Goal: Transaction & Acquisition: Purchase product/service

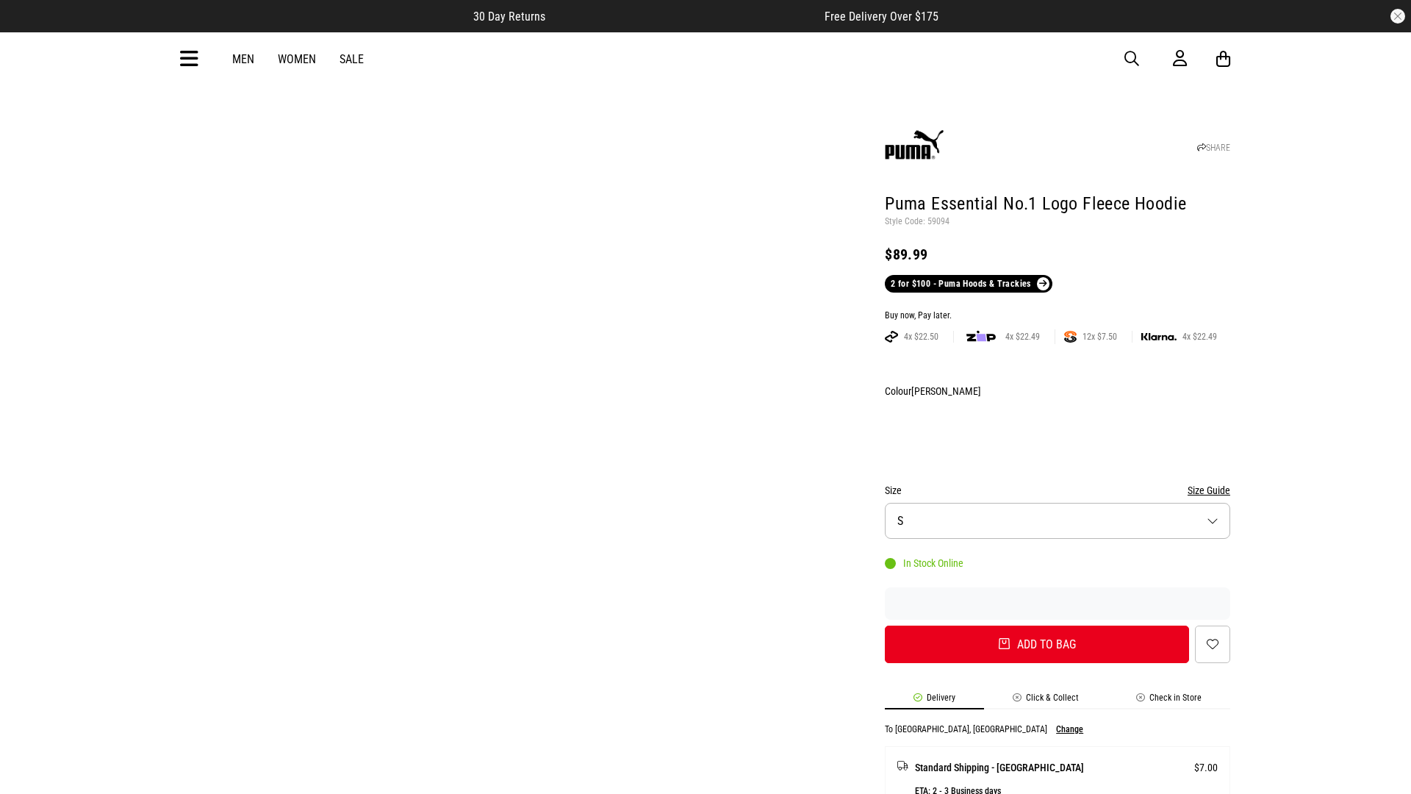
click at [1057, 310] on div "Buy now, Pay later." at bounding box center [1057, 316] width 345 height 12
click at [1031, 625] on button "Add to bag" at bounding box center [1037, 643] width 304 height 37
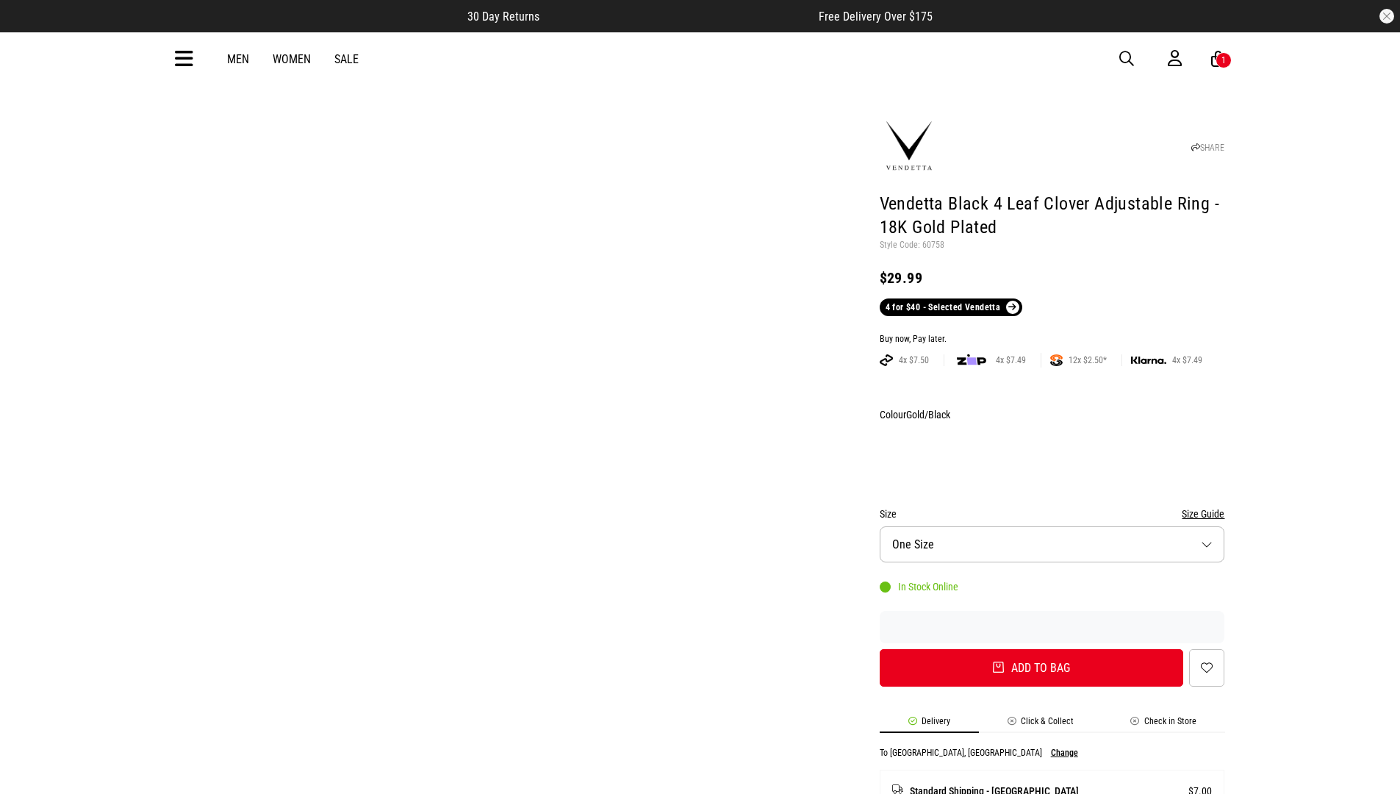
click at [1051, 334] on div "Buy now, Pay later." at bounding box center [1051, 340] width 345 height 12
click at [1031, 649] on button "Add to bag" at bounding box center [1031, 667] width 304 height 37
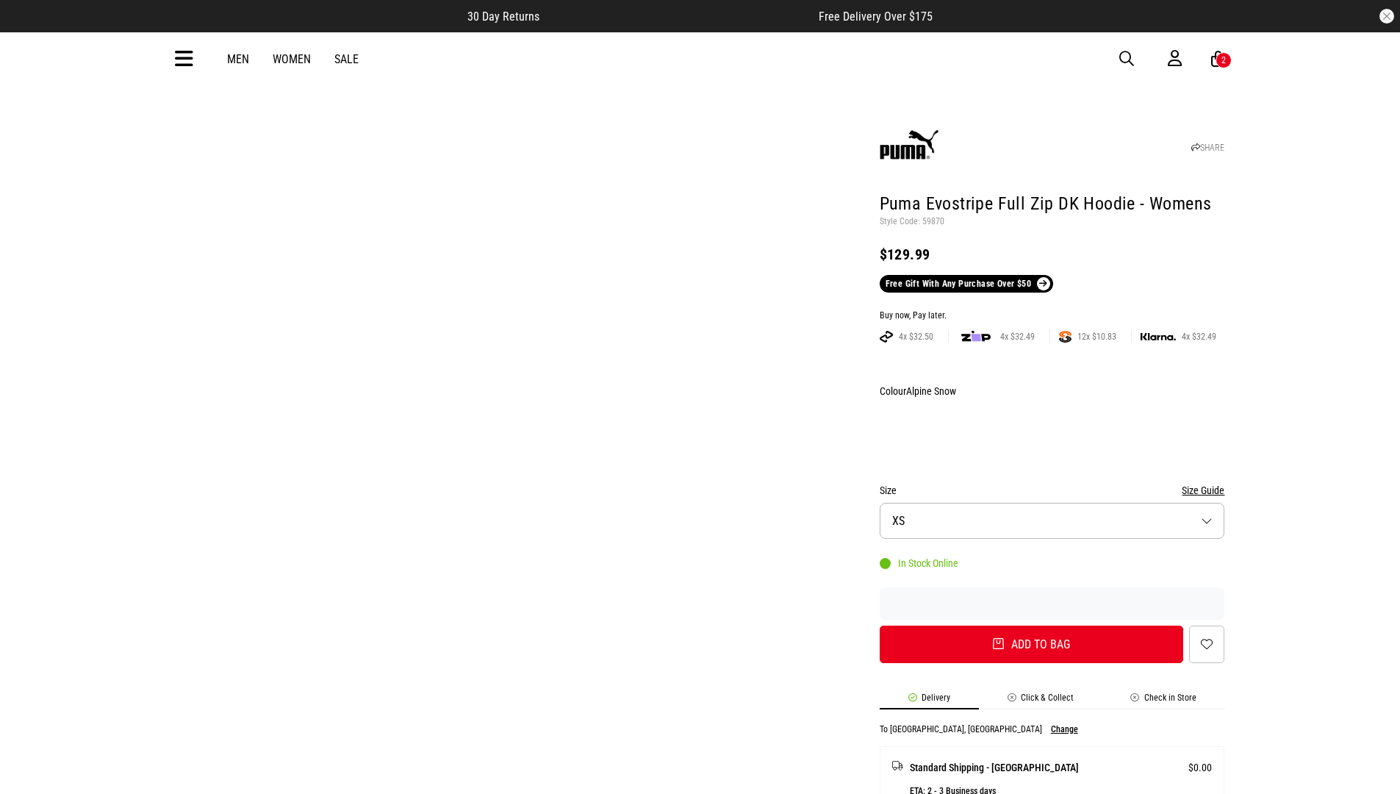
click at [1051, 310] on div "Buy now, Pay later." at bounding box center [1051, 316] width 345 height 12
click at [1031, 625] on button "Add to bag" at bounding box center [1031, 643] width 304 height 37
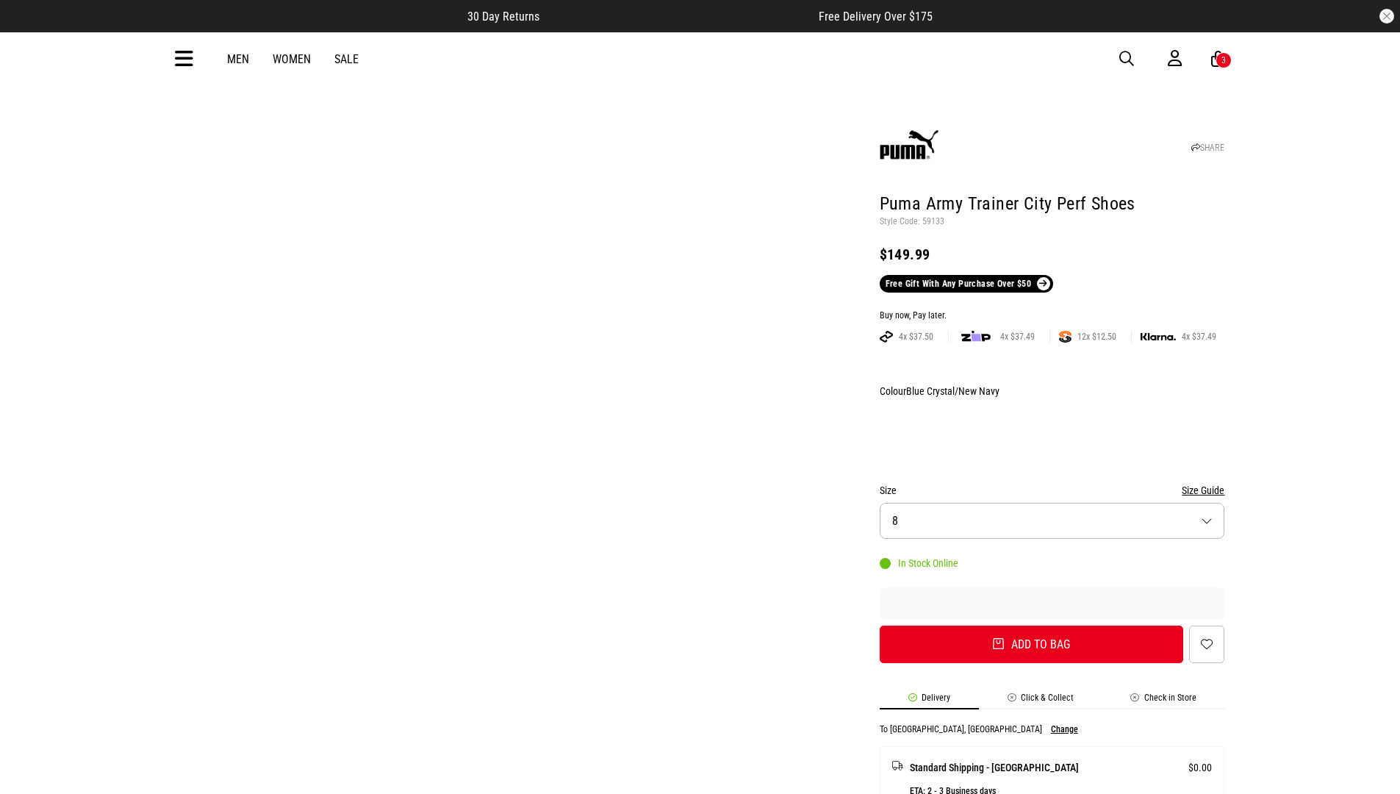
click at [1051, 310] on div "Buy now, Pay later." at bounding box center [1051, 316] width 345 height 12
click at [1031, 625] on button "Add to bag" at bounding box center [1031, 643] width 304 height 37
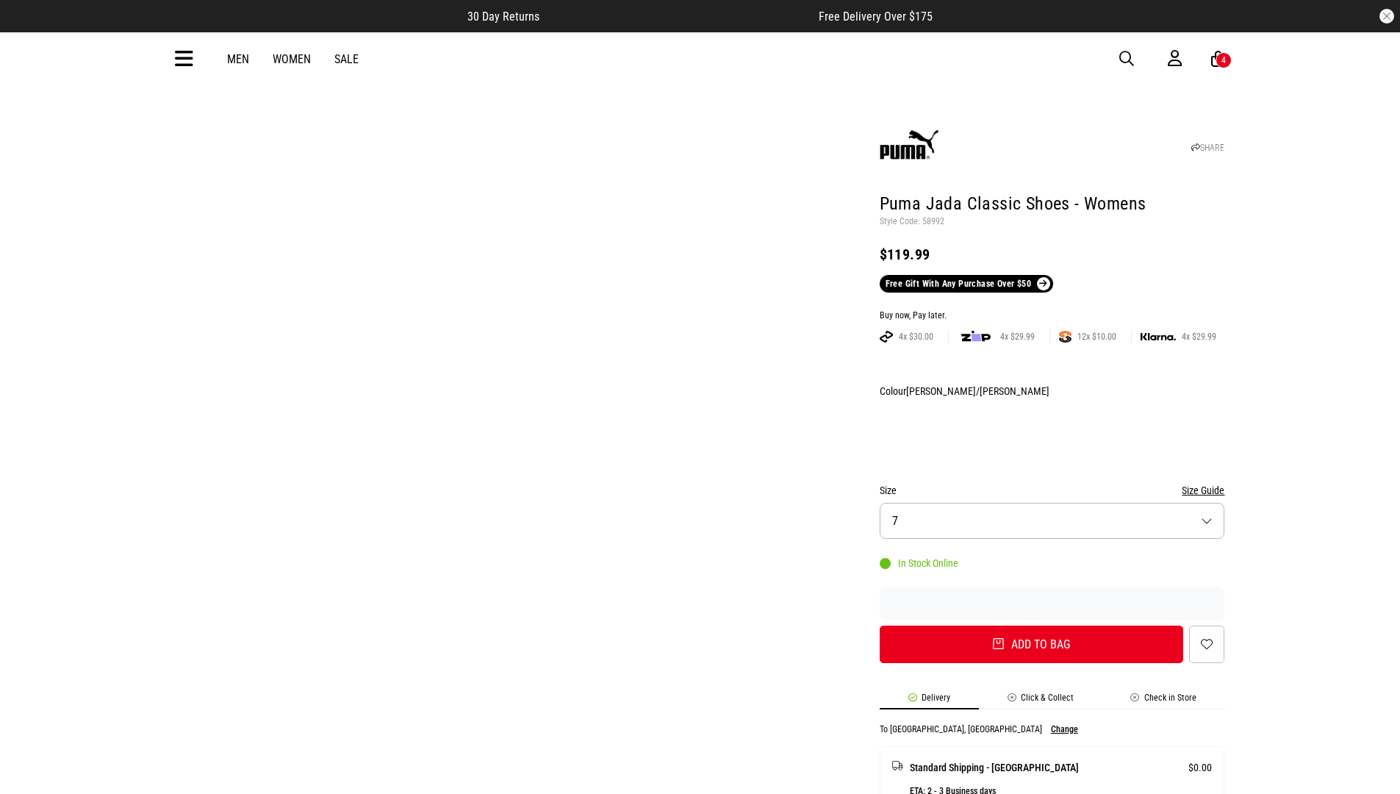
click at [1051, 310] on div "Buy now, Pay later." at bounding box center [1051, 316] width 345 height 12
click at [1031, 625] on button "Add to bag" at bounding box center [1031, 643] width 304 height 37
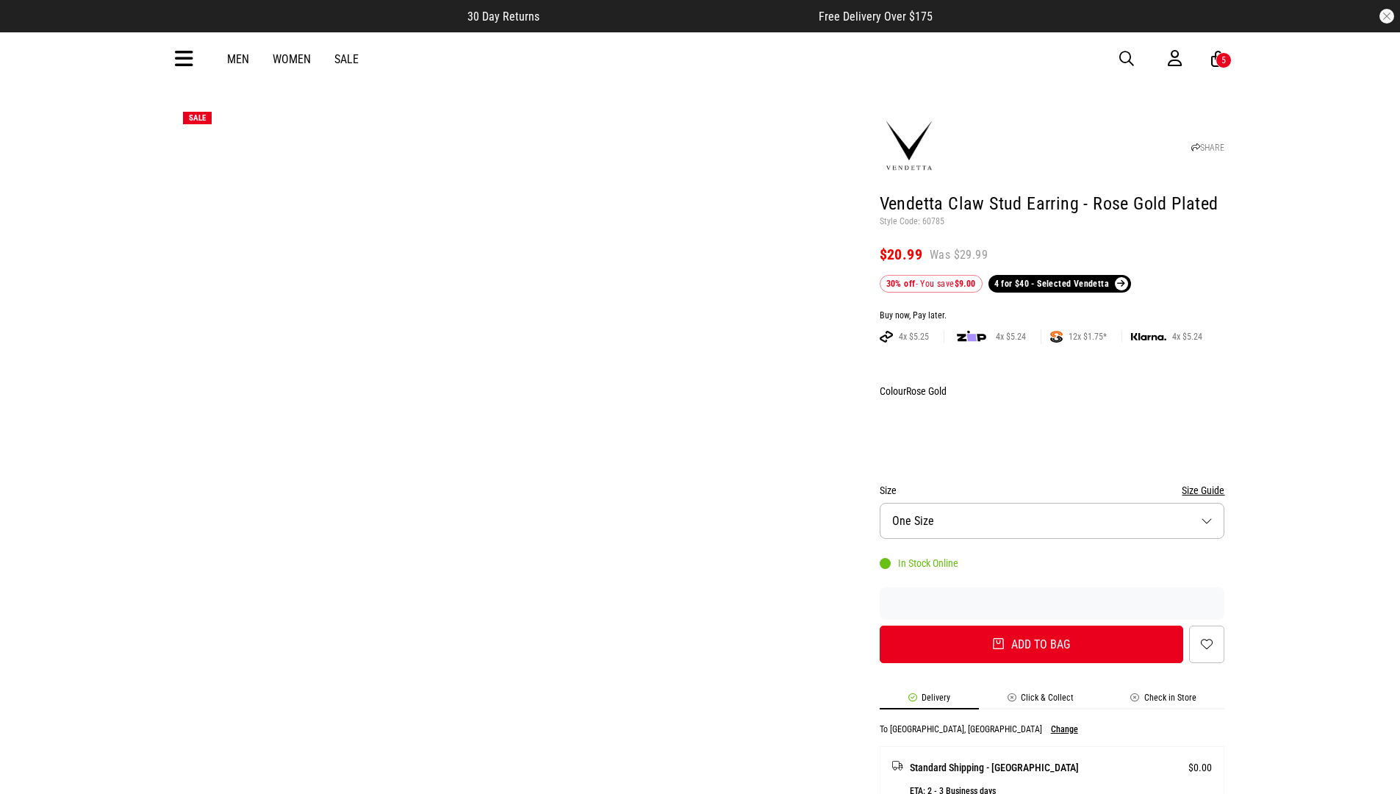
click at [1051, 310] on div "Buy now, Pay later." at bounding box center [1051, 316] width 345 height 12
click at [1031, 625] on button "Add to bag" at bounding box center [1031, 643] width 304 height 37
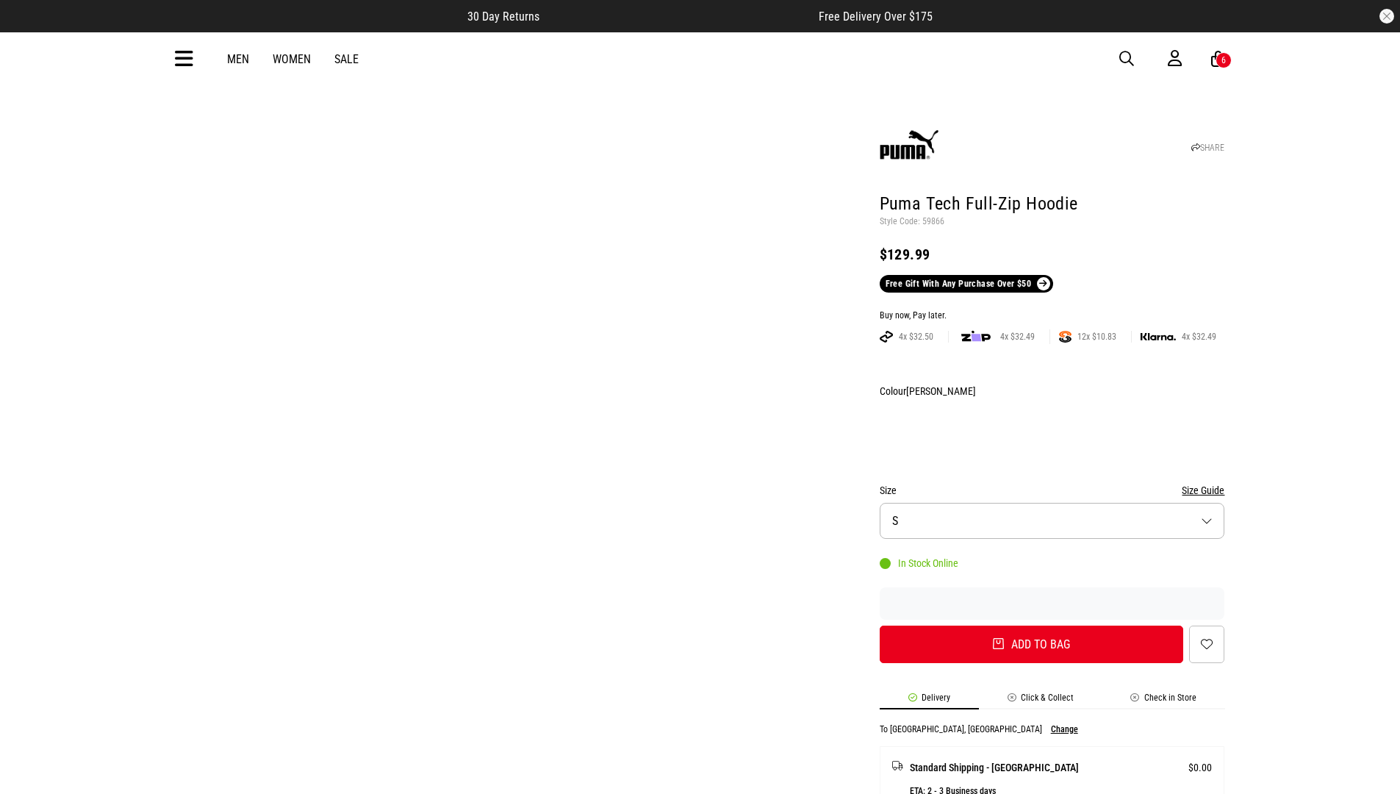
click at [1051, 310] on div "Buy now, Pay later." at bounding box center [1051, 316] width 345 height 12
click at [1031, 625] on button "Add to bag" at bounding box center [1031, 643] width 304 height 37
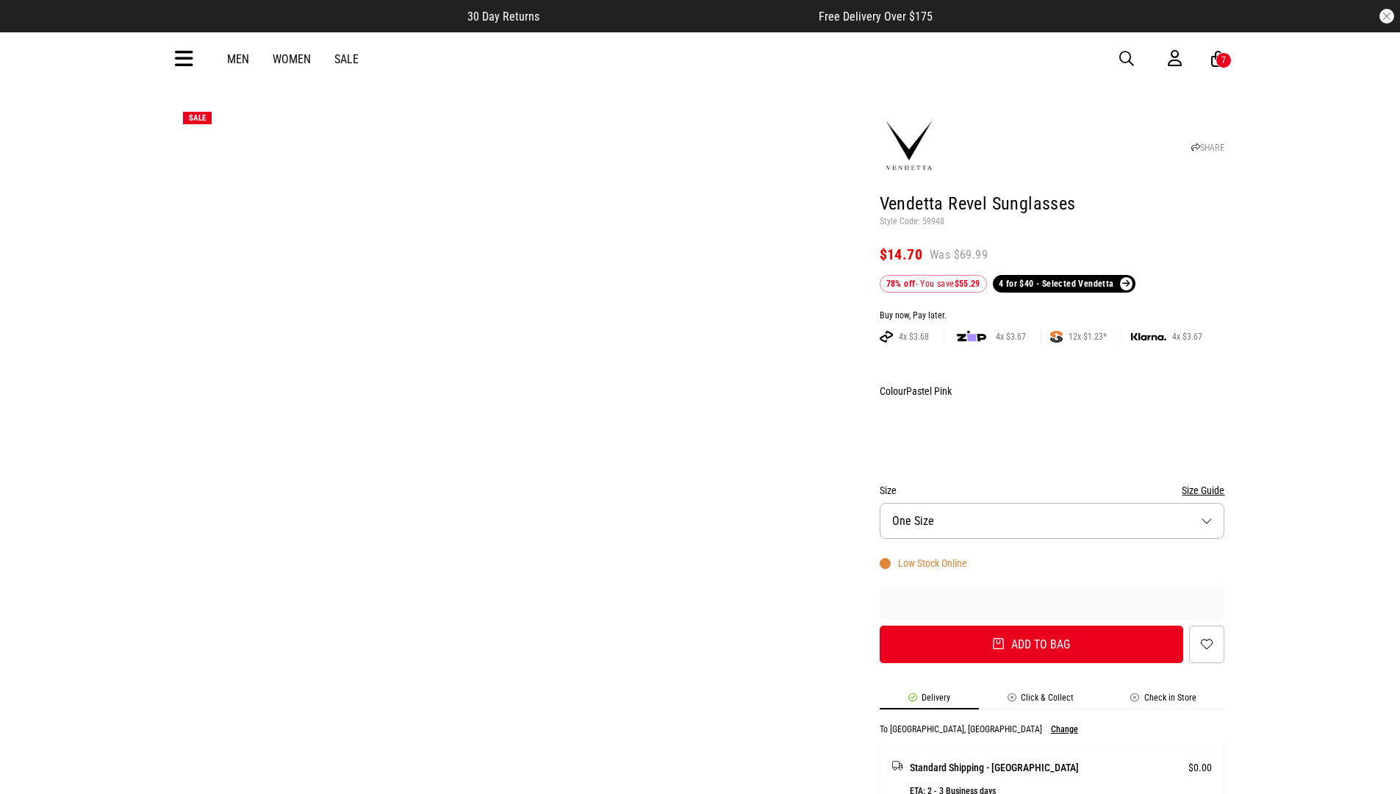
click at [1051, 310] on div "Buy now, Pay later." at bounding box center [1051, 316] width 345 height 12
click at [1031, 625] on button "Add to bag" at bounding box center [1031, 643] width 304 height 37
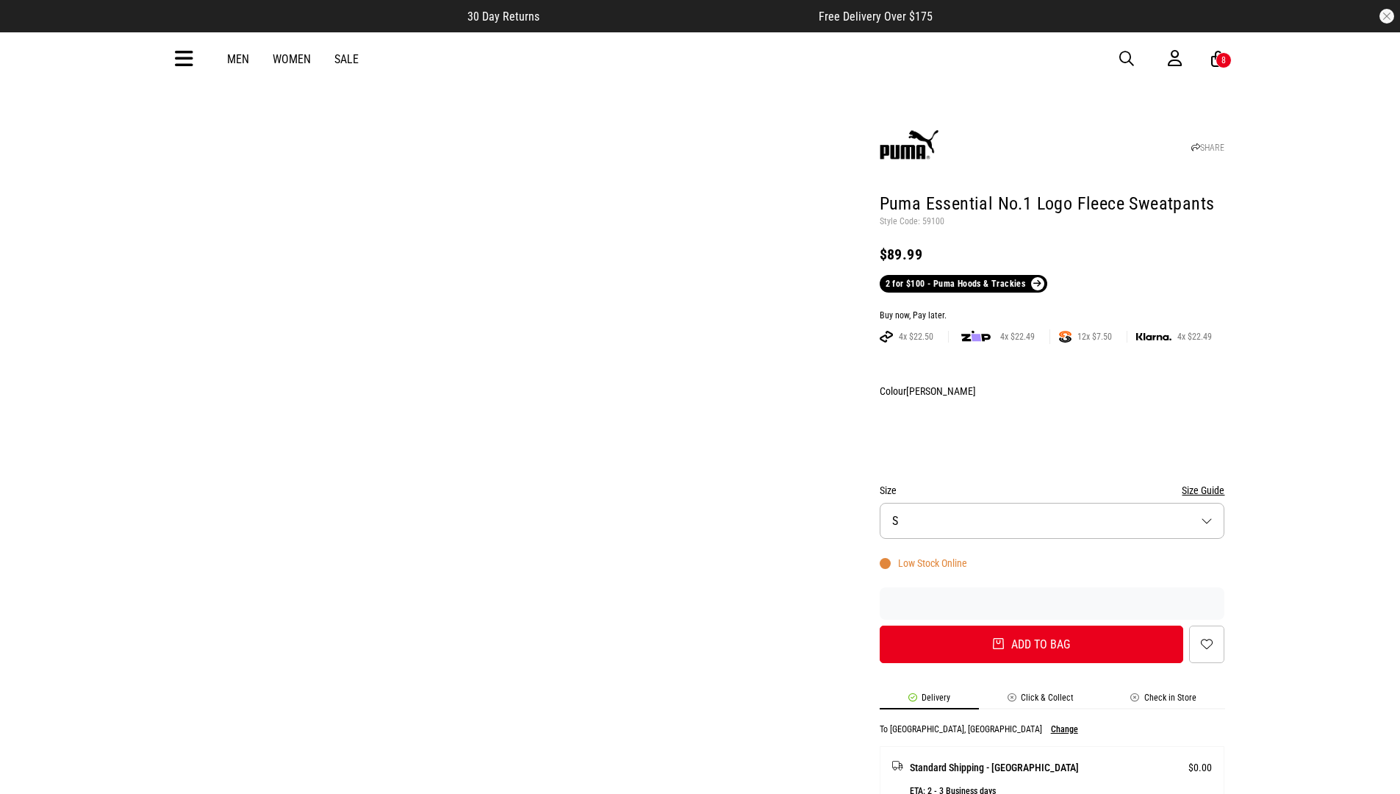
click at [1051, 310] on div "Buy now, Pay later." at bounding box center [1051, 316] width 345 height 12
click at [1031, 625] on button "Add to bag" at bounding box center [1031, 643] width 304 height 37
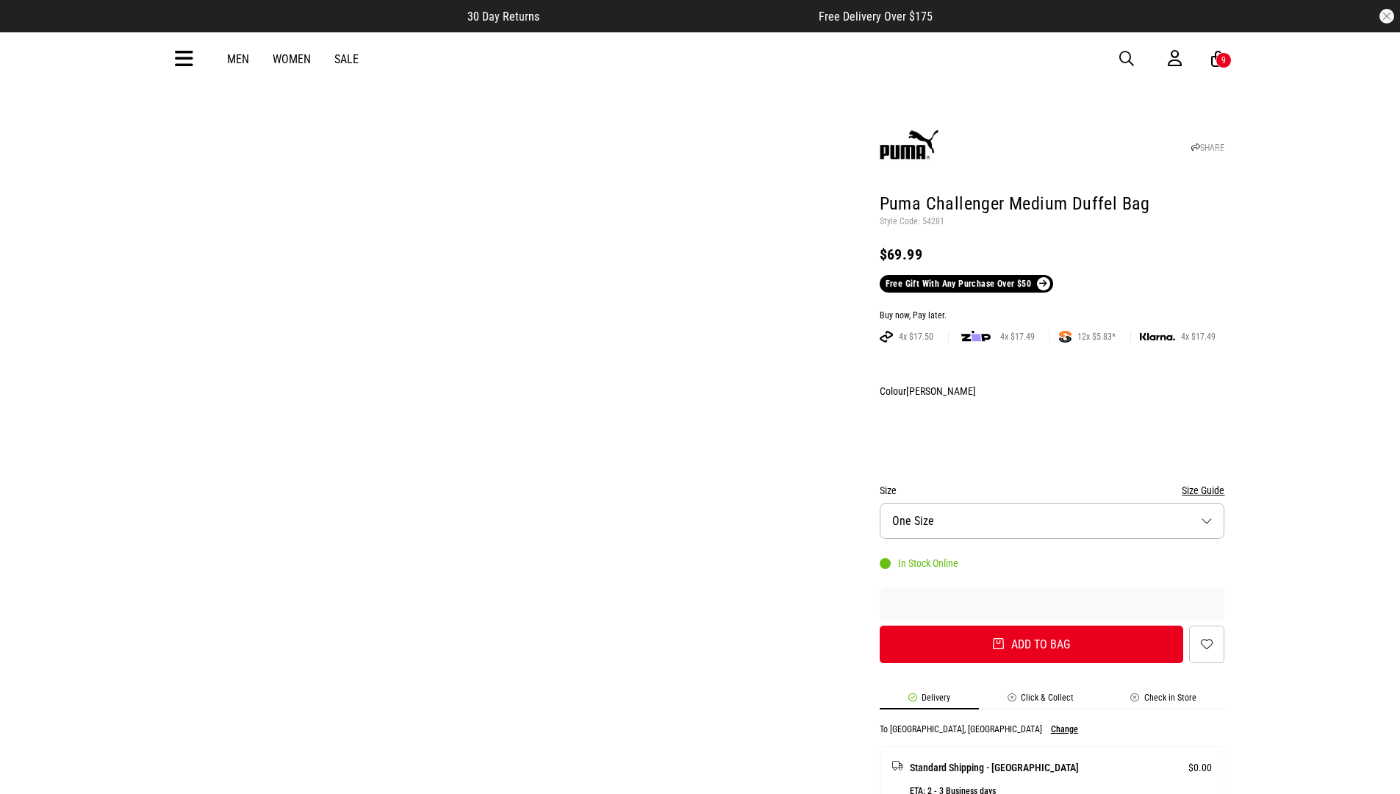
click at [1051, 310] on div "Buy now, Pay later." at bounding box center [1051, 316] width 345 height 12
click at [1031, 625] on button "Add to bag" at bounding box center [1031, 643] width 304 height 37
